Goal: Information Seeking & Learning: Compare options

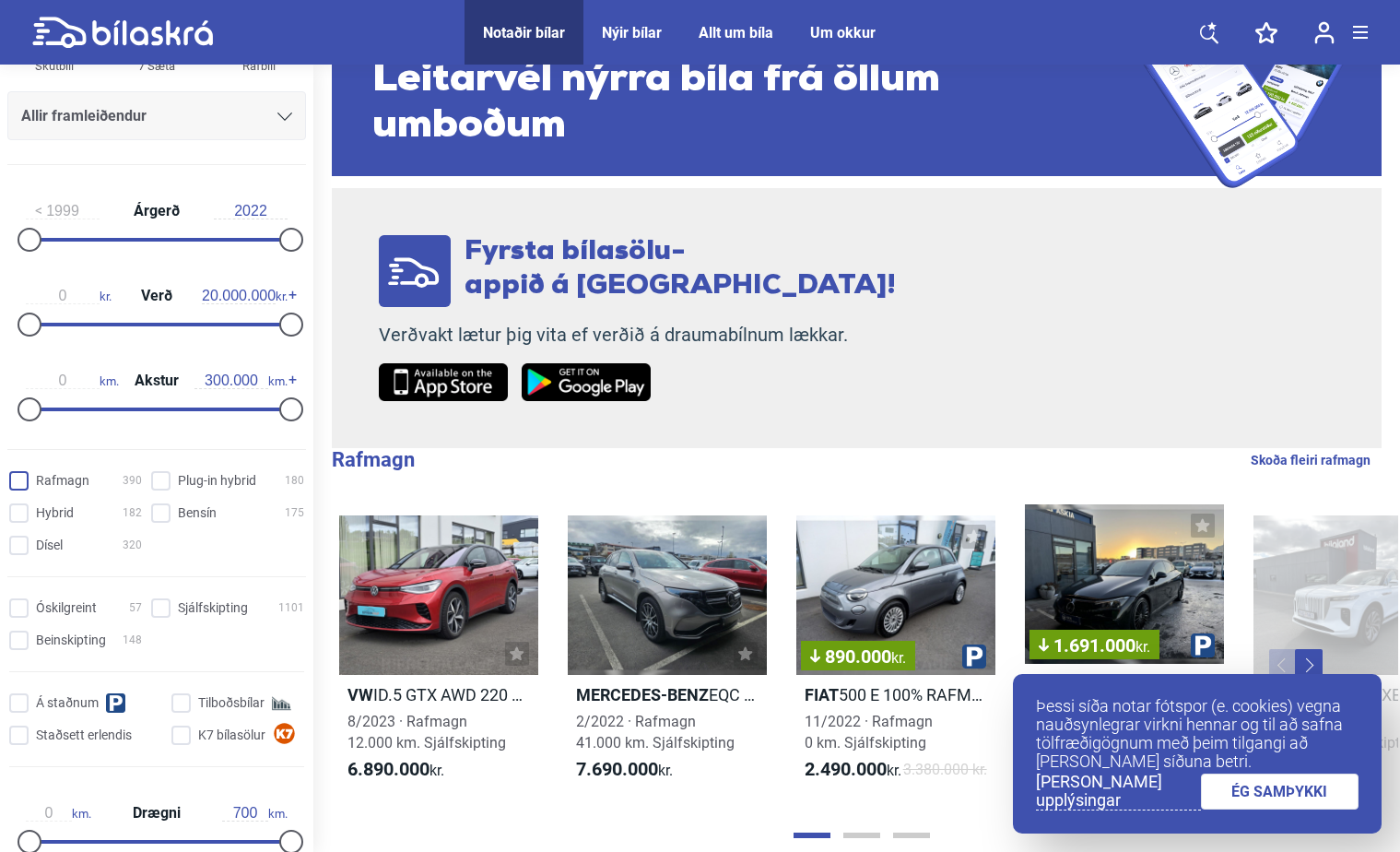
scroll to position [277, 0]
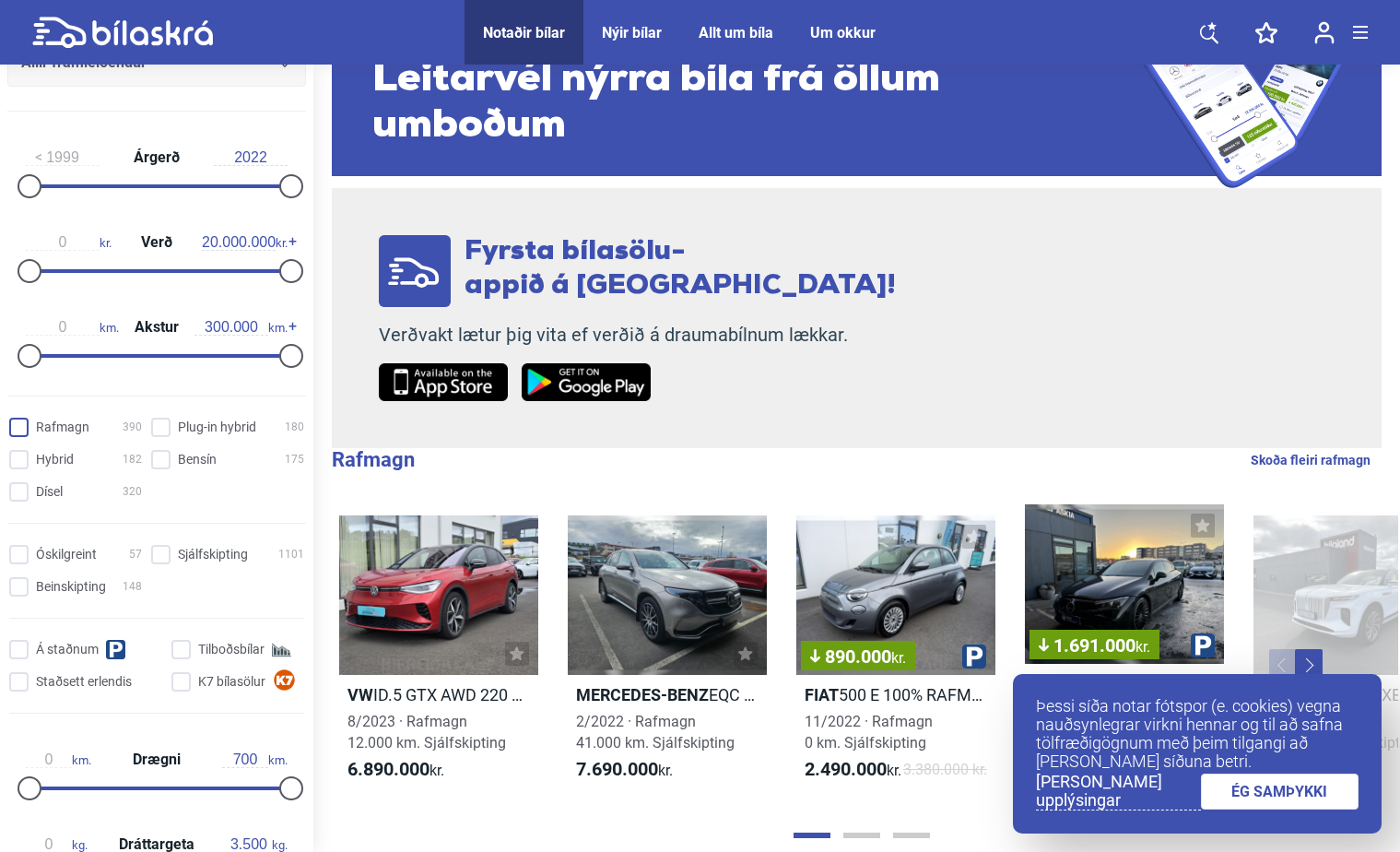
click at [15, 431] on input "Rafmagn 390" at bounding box center [79, 428] width 133 height 19
checkbox input "true"
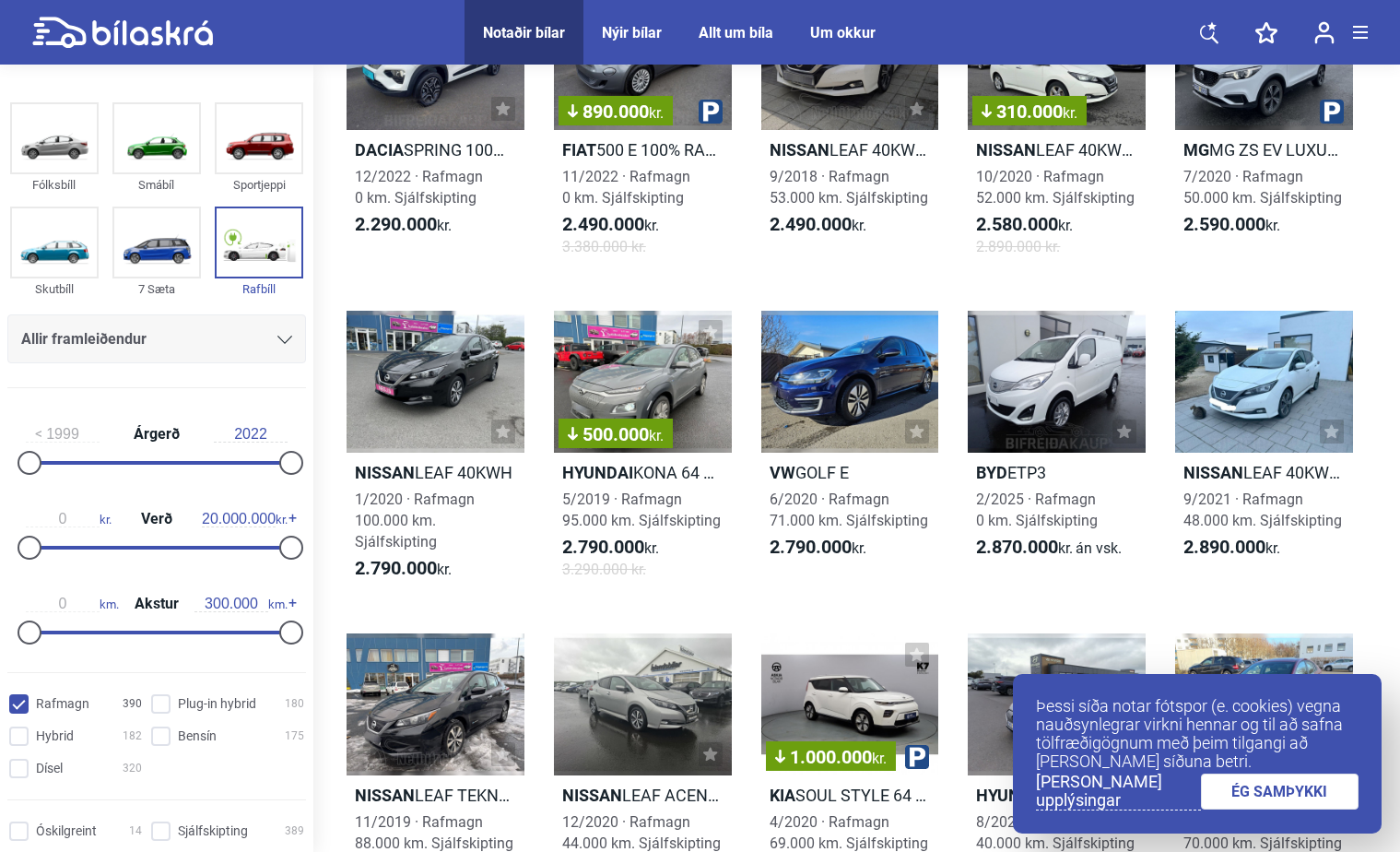
scroll to position [830, 0]
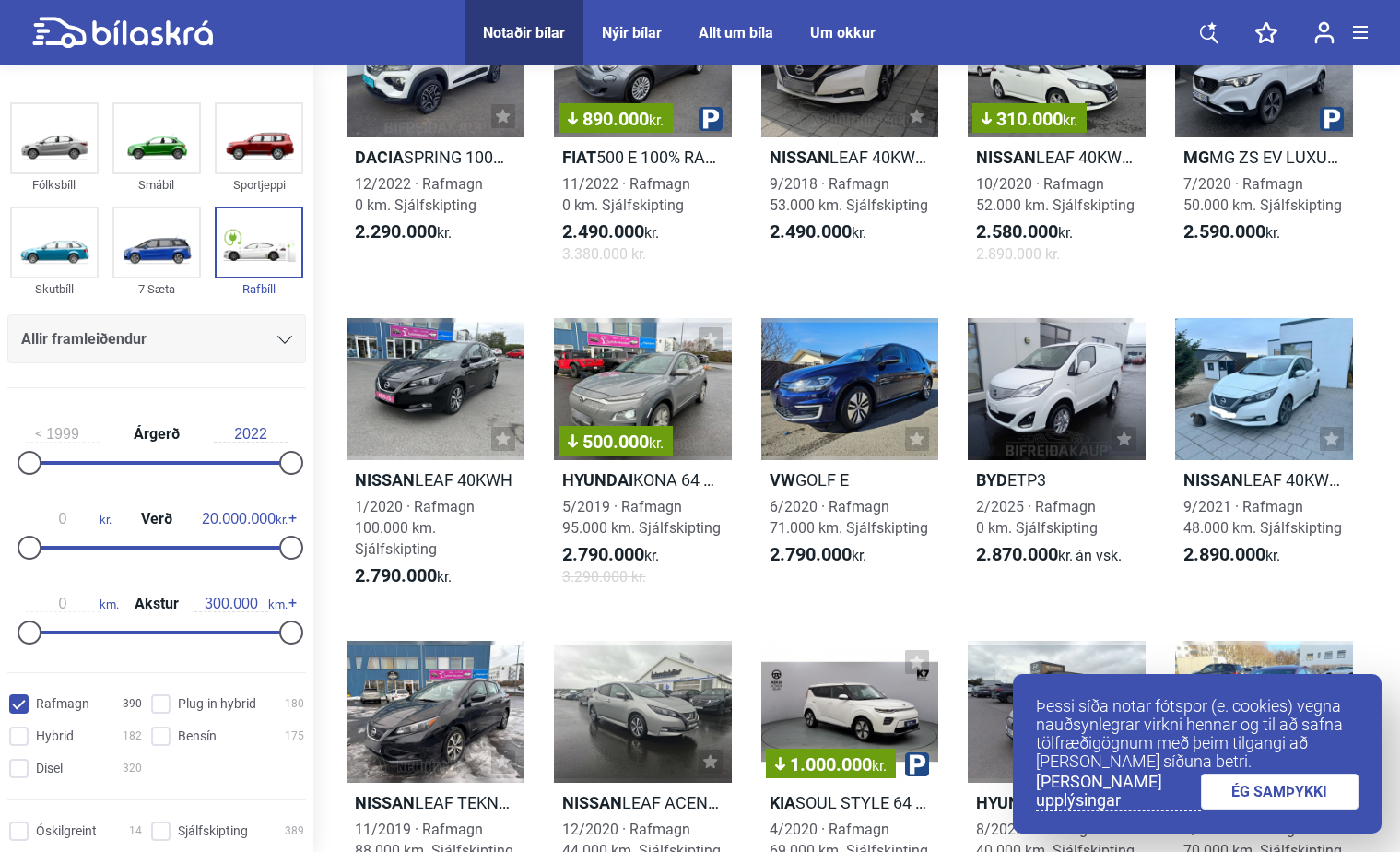
click at [279, 337] on icon at bounding box center [285, 339] width 15 height 9
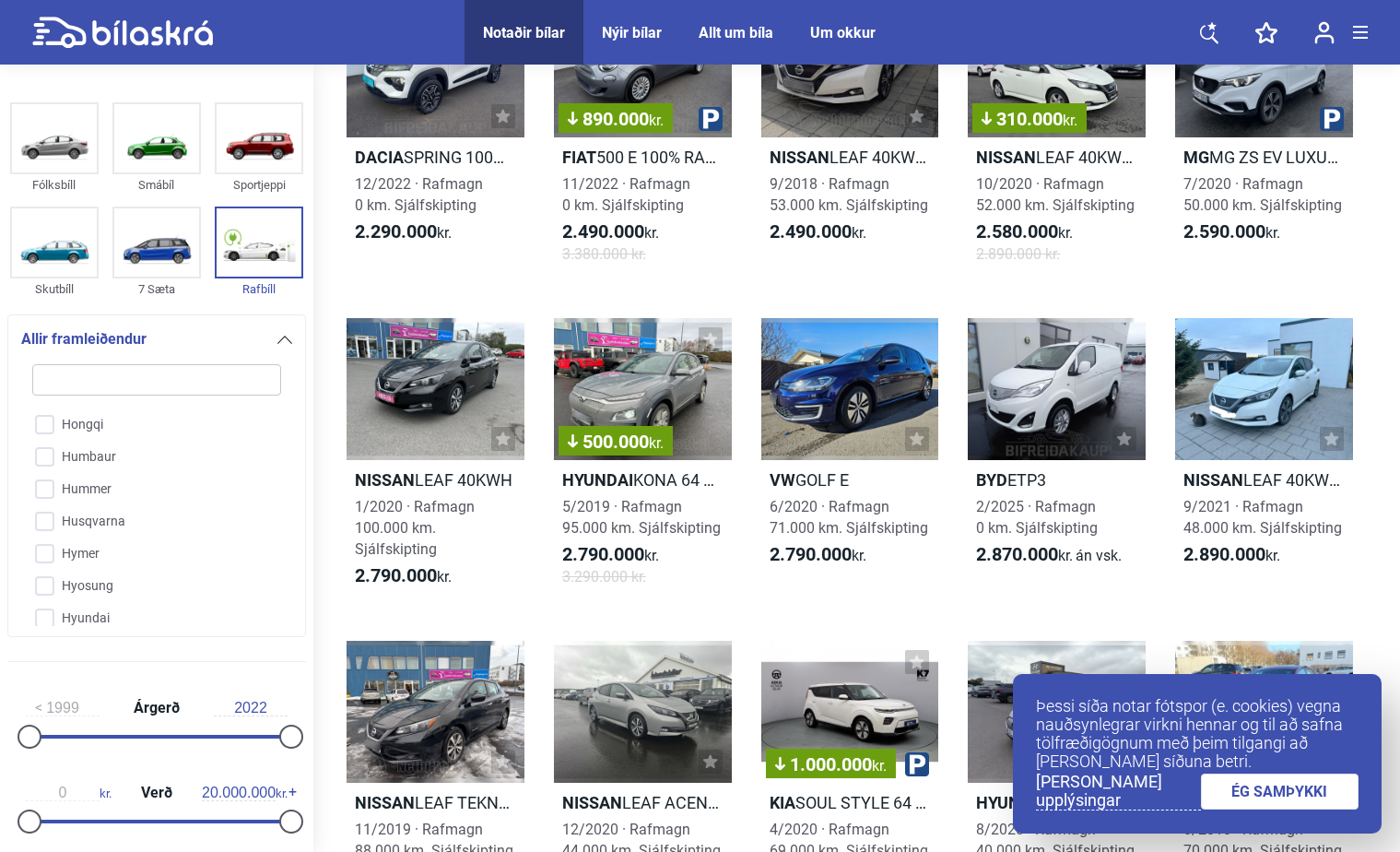
scroll to position [1531, 0]
click at [46, 599] on input "Hyundai" at bounding box center [144, 601] width 251 height 32
checkbox input "true"
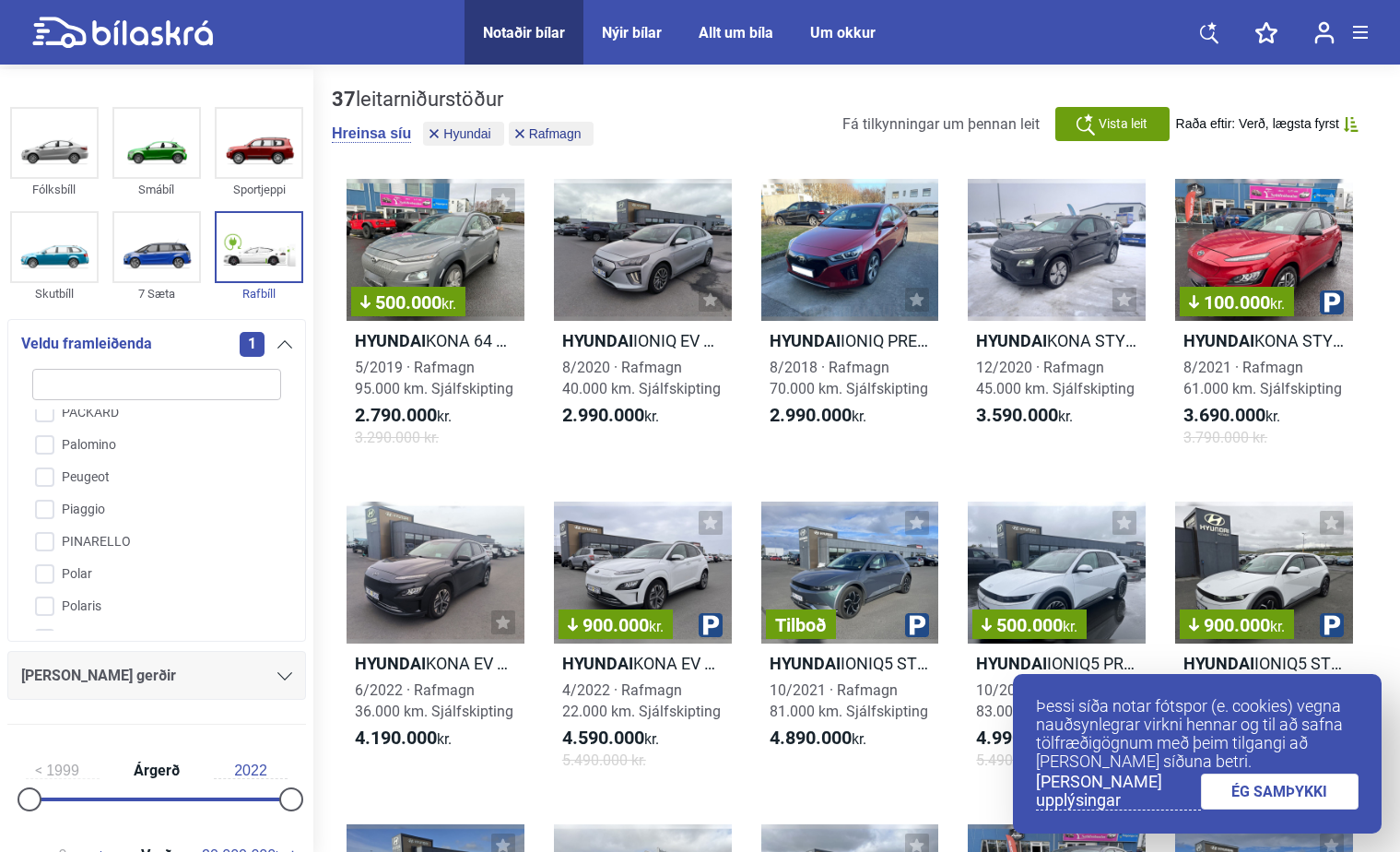
scroll to position [3467, 0]
click at [42, 531] on input "Polestar" at bounding box center [144, 547] width 251 height 32
checkbox input "true"
click at [1225, 792] on link "ÉG SAMÞYKKI" at bounding box center [1279, 791] width 159 height 36
